Goal: Task Accomplishment & Management: Manage account settings

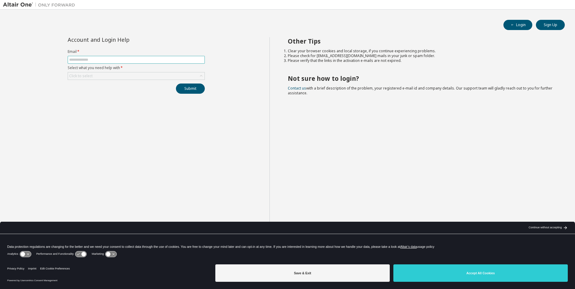
click at [110, 61] on input "text" at bounding box center [136, 59] width 134 height 5
type input "**********"
click at [105, 75] on div "Click to select" at bounding box center [136, 75] width 136 height 7
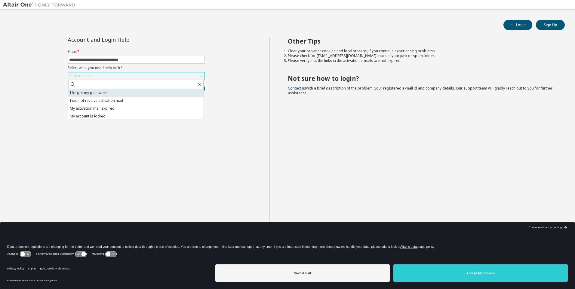
click at [102, 92] on li "I forgot my password" at bounding box center [135, 93] width 135 height 8
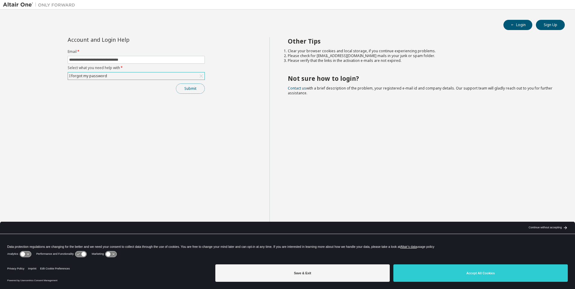
click at [193, 89] on button "Submit" at bounding box center [190, 89] width 29 height 10
click at [185, 88] on button "Submit" at bounding box center [190, 89] width 29 height 10
